Goal: Information Seeking & Learning: Check status

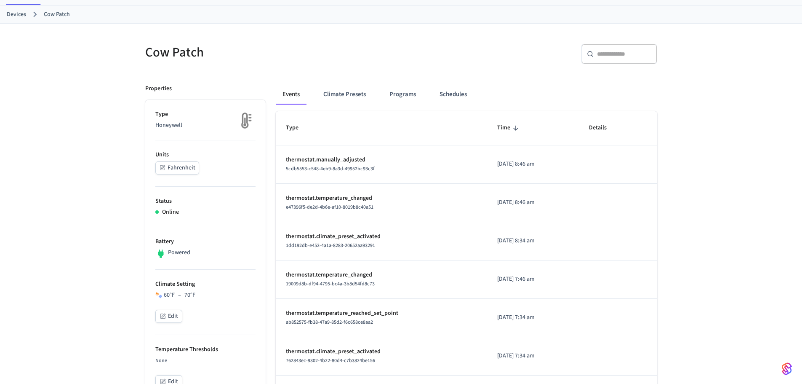
scroll to position [42, 0]
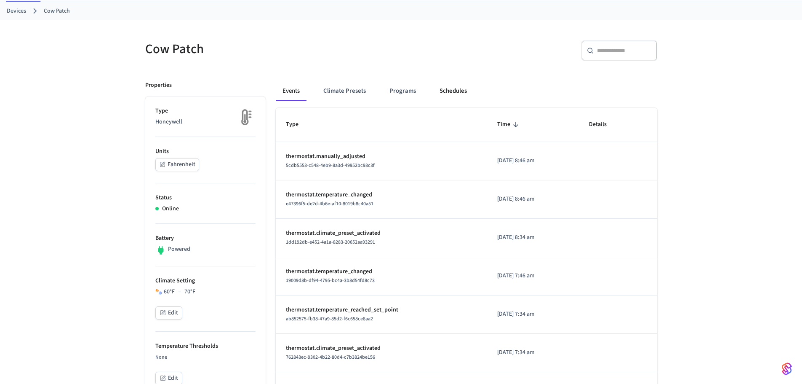
click at [438, 92] on button "Schedules" at bounding box center [453, 91] width 41 height 20
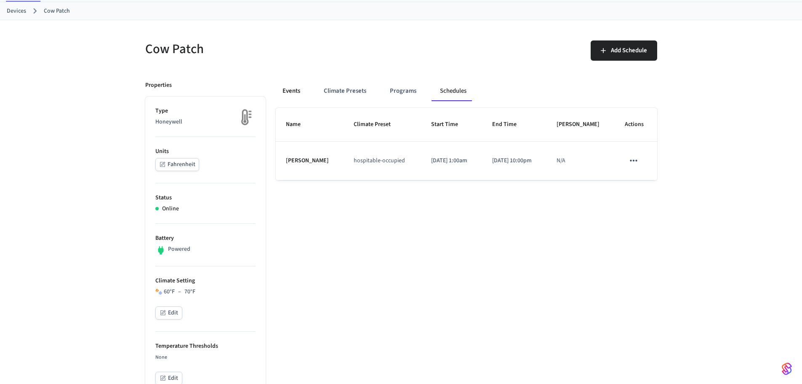
click at [292, 94] on button "Events" at bounding box center [291, 91] width 31 height 20
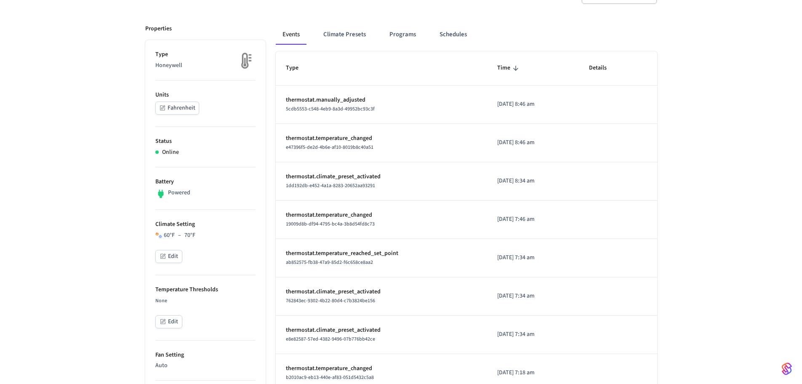
scroll to position [84, 0]
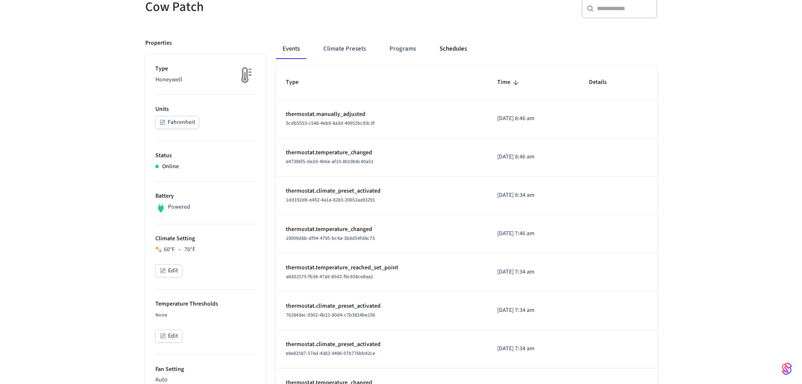
click at [457, 49] on button "Schedules" at bounding box center [453, 49] width 41 height 20
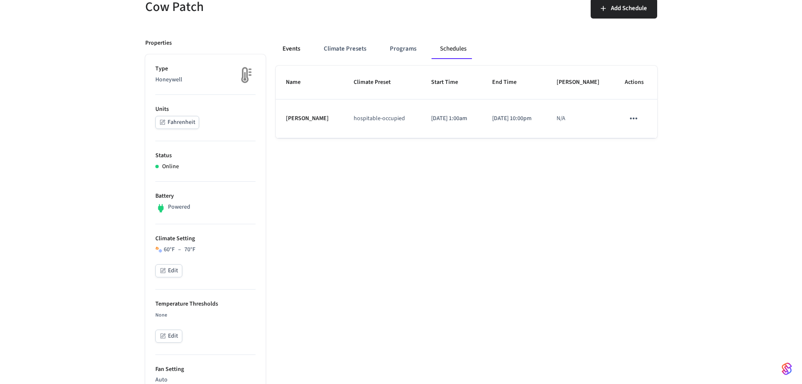
click at [291, 45] on button "Events" at bounding box center [291, 49] width 31 height 20
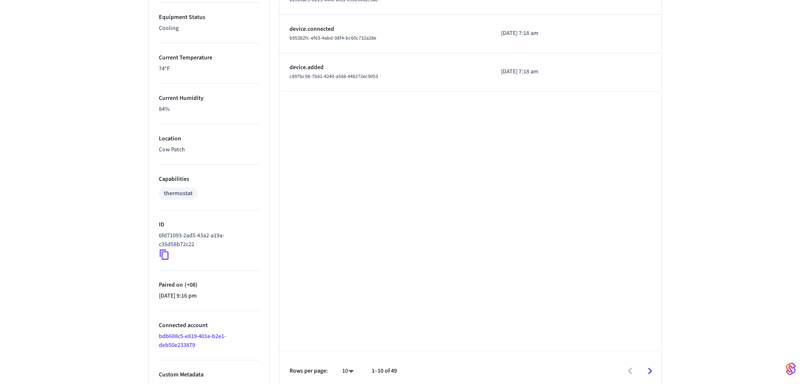
scroll to position [484, 0]
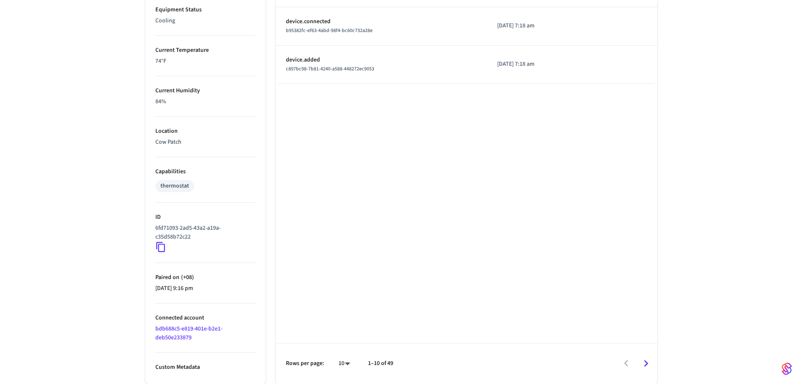
click at [339, 364] on li "100" at bounding box center [341, 359] width 22 height 22
type input "***"
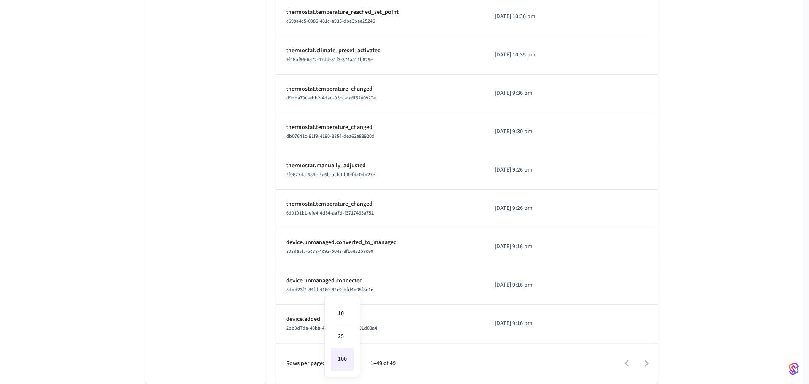
click at [553, 301] on div at bounding box center [404, 192] width 809 height 384
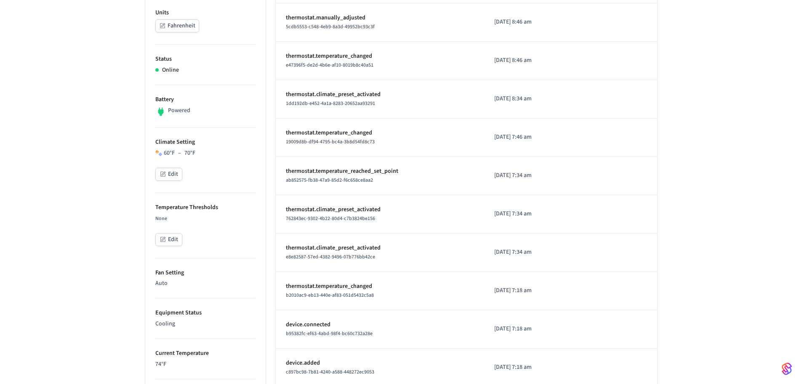
scroll to position [0, 0]
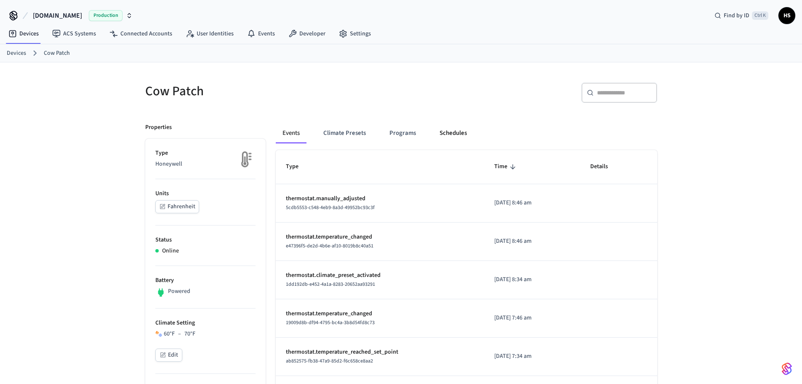
click at [449, 135] on button "Schedules" at bounding box center [453, 133] width 41 height 20
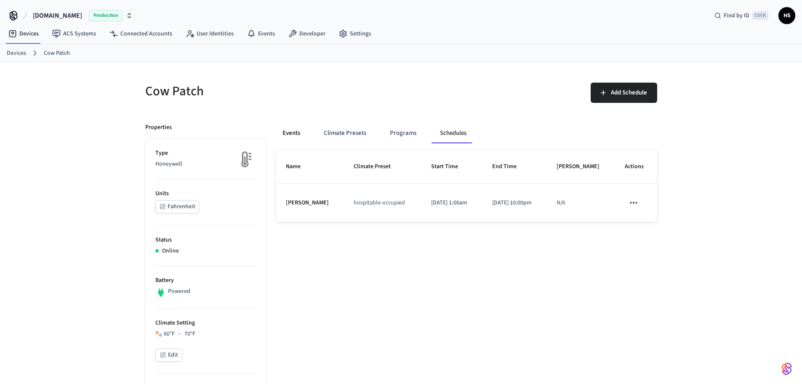
click at [296, 131] on button "Events" at bounding box center [291, 133] width 31 height 20
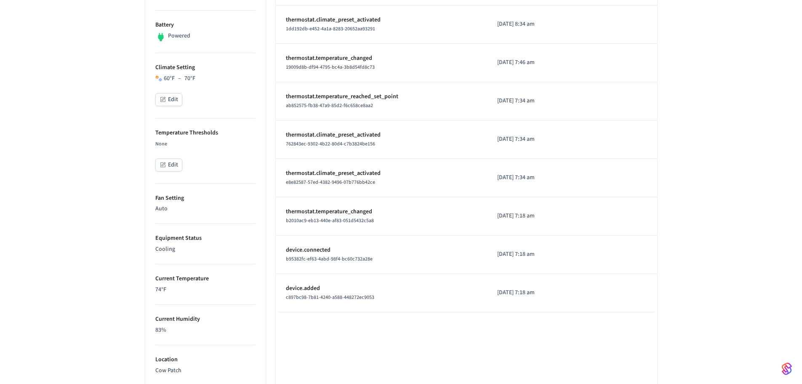
scroll to position [126, 0]
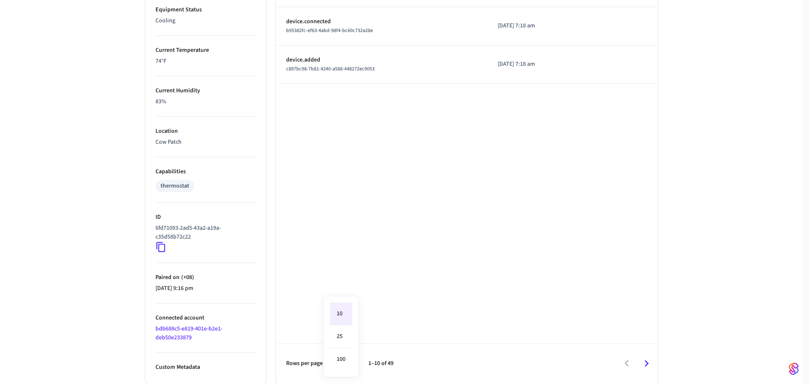
click at [342, 361] on li "100" at bounding box center [341, 359] width 22 height 22
type input "***"
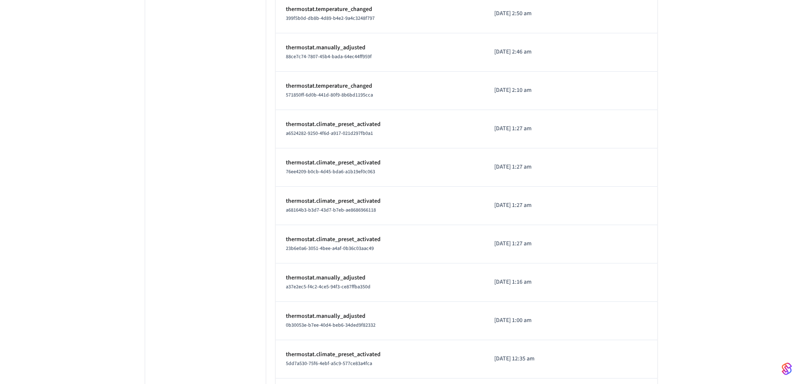
scroll to position [1298, 0]
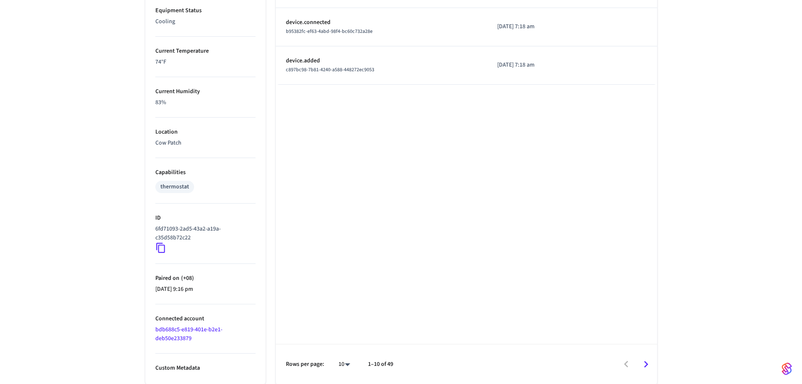
scroll to position [484, 0]
click at [198, 326] on link "bdb688c5-e819-401e-b2e1-deb50e233879" at bounding box center [188, 332] width 67 height 17
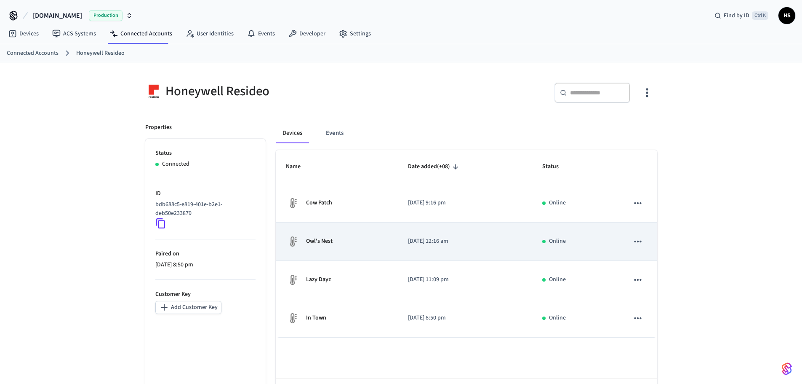
click at [361, 237] on div "Owl's Nest" at bounding box center [337, 241] width 102 height 13
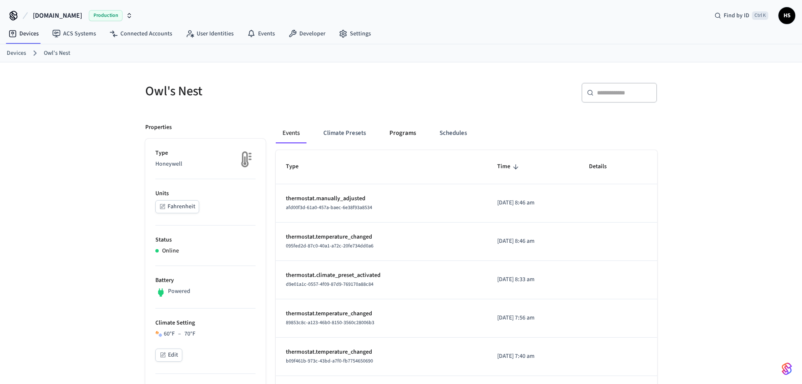
click at [400, 128] on button "Programs" at bounding box center [403, 133] width 40 height 20
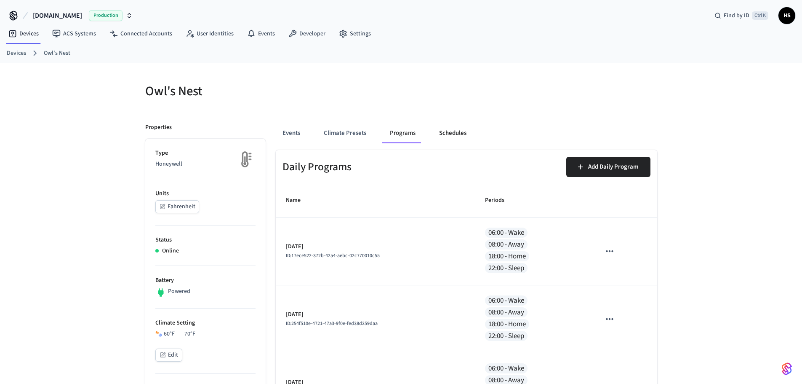
click at [453, 130] on button "Schedules" at bounding box center [453, 133] width 41 height 20
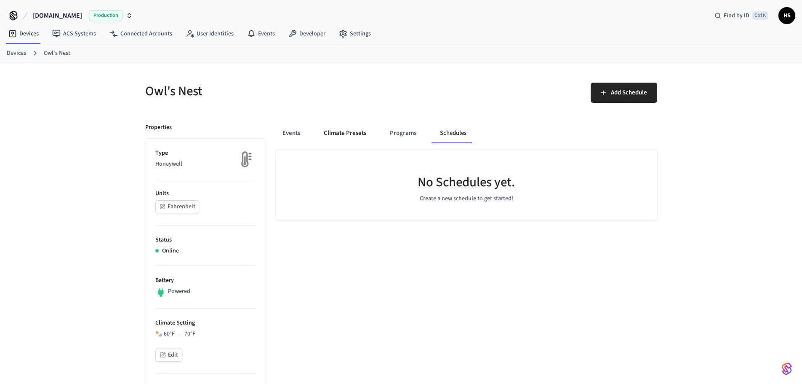
click at [331, 131] on button "Climate Presets" at bounding box center [345, 133] width 56 height 20
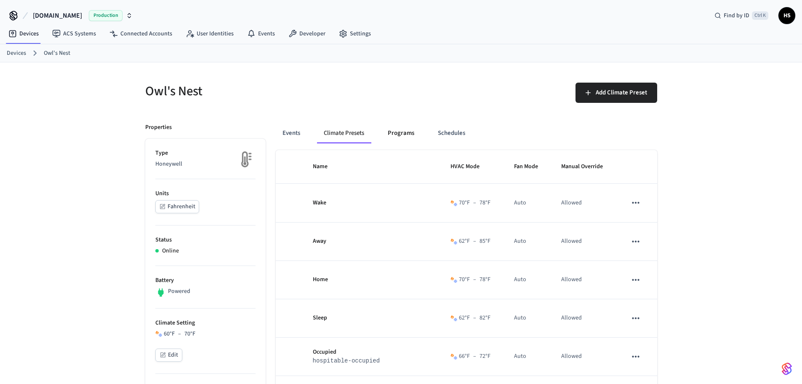
click at [395, 127] on button "Programs" at bounding box center [401, 133] width 40 height 20
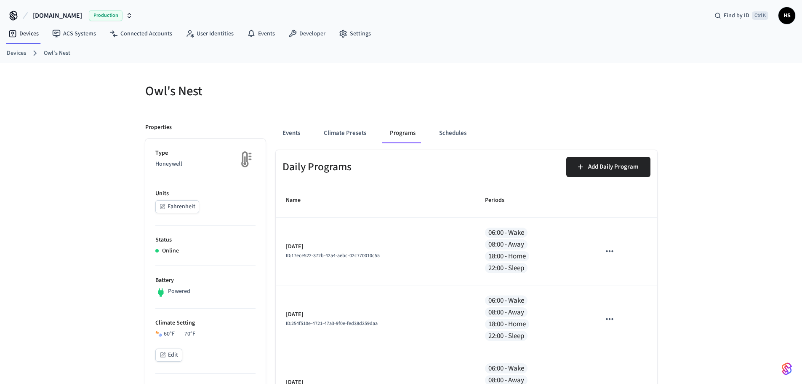
click at [313, 127] on div "Events Climate Presets Programs Schedules" at bounding box center [467, 133] width 382 height 20
click at [299, 131] on button "Events" at bounding box center [291, 133] width 31 height 20
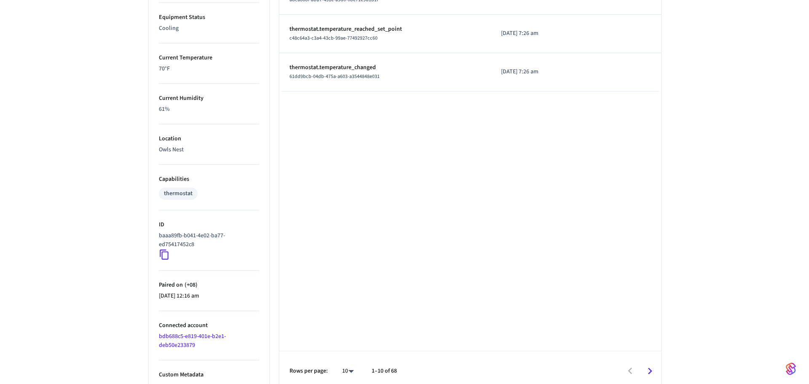
scroll to position [484, 0]
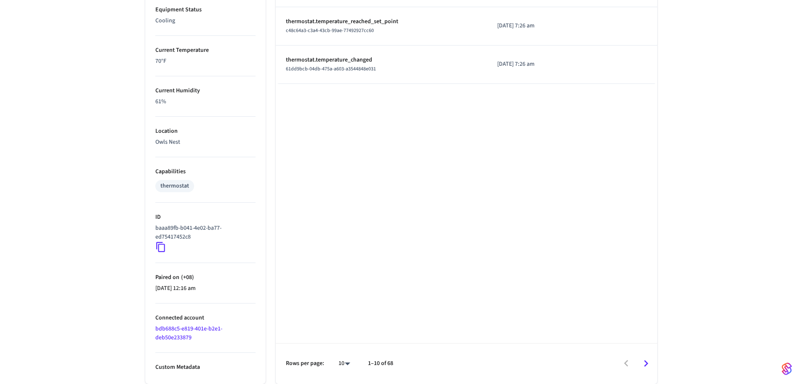
click at [343, 359] on li "100" at bounding box center [341, 359] width 22 height 22
type input "***"
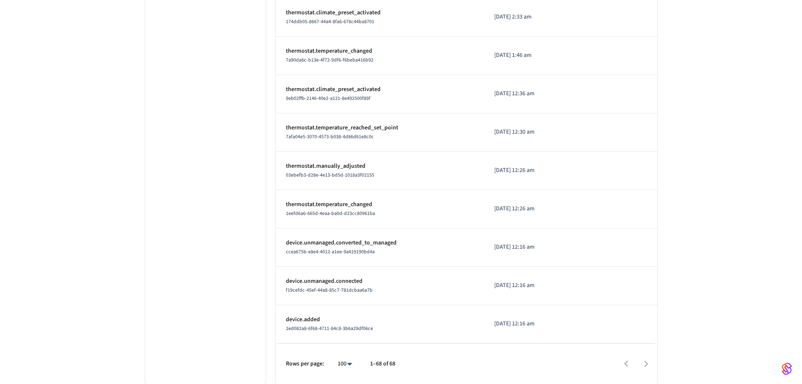
scroll to position [2448, 0]
